Goal: Task Accomplishment & Management: Manage account settings

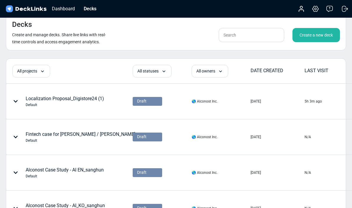
click at [18, 100] on icon at bounding box center [15, 101] width 5 height 5
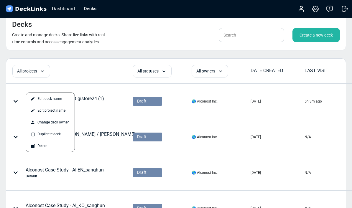
click at [43, 111] on div "Edit project name" at bounding box center [50, 111] width 49 height 12
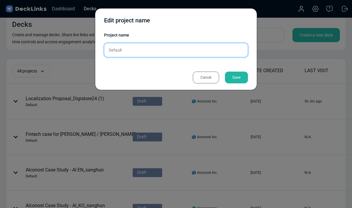
click at [137, 54] on input "Default" at bounding box center [176, 50] width 144 height 14
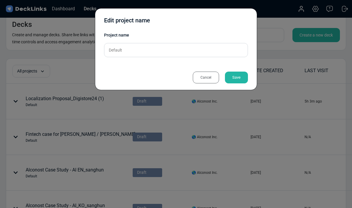
click at [203, 77] on div "Cancel" at bounding box center [206, 78] width 26 height 12
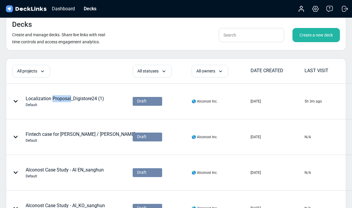
click at [18, 101] on div at bounding box center [17, 102] width 18 height 18
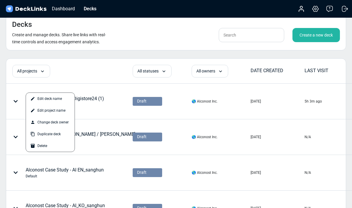
click at [46, 99] on div "Edit deck name" at bounding box center [50, 99] width 49 height 12
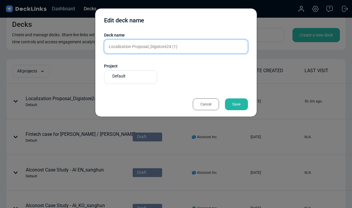
click at [113, 47] on input "Localization Proposal_Digistore24 (1)" at bounding box center [176, 46] width 144 height 14
click at [116, 47] on input "Localization Proposal_Digistore24 (1)" at bounding box center [176, 46] width 144 height 14
click at [114, 48] on input "Localization Proposal_Digistore24 (1)" at bounding box center [176, 46] width 144 height 14
type input "DG24 ([PERSON_NAME])"
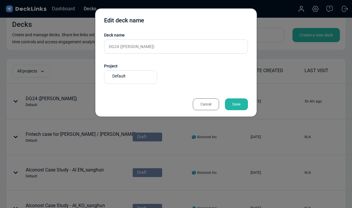
click at [235, 108] on div "Save" at bounding box center [236, 104] width 23 height 12
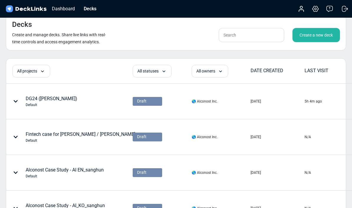
click at [16, 100] on icon at bounding box center [15, 101] width 5 height 5
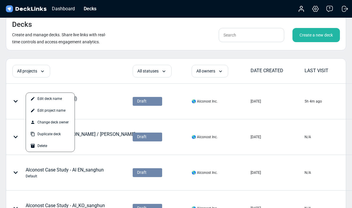
click at [14, 102] on div at bounding box center [176, 104] width 352 height 208
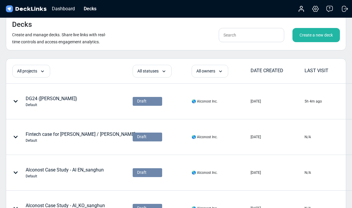
click at [70, 94] on div "DG24 ([PERSON_NAME]) Default" at bounding box center [53, 102] width 94 height 18
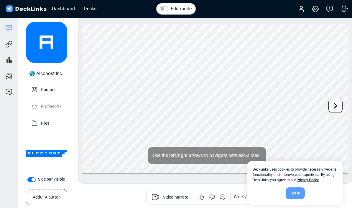
click at [4, 55] on div "Engagement analytics Gain insights into user engagement." at bounding box center [9, 56] width 18 height 16
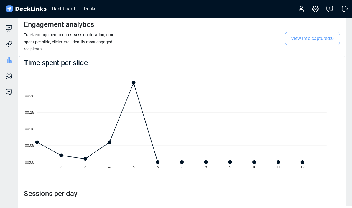
scroll to position [101, 0]
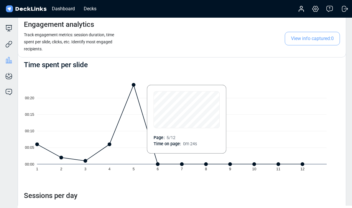
click at [132, 87] on icon "00:00 00:05 00:10 00:15 00:20 1 2 3 4 5 6 7 8 9 10 11 12" at bounding box center [182, 125] width 316 height 106
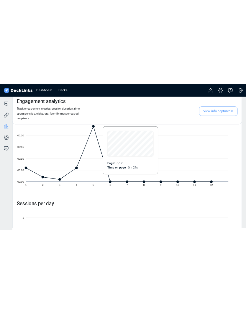
scroll to position [126, 0]
